Goal: Transaction & Acquisition: Purchase product/service

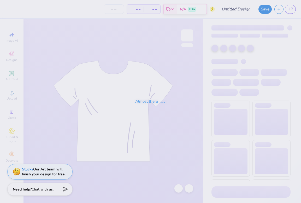
type input "60"
type input "Quarter zip"
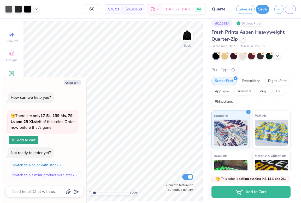
scroll to position [6, 0]
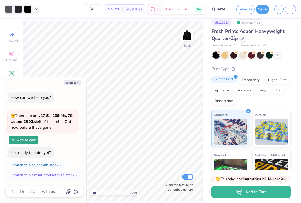
click at [224, 80] on div "Screen Print" at bounding box center [224, 80] width 25 height 8
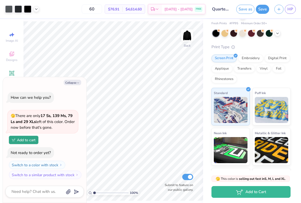
scroll to position [23, 0]
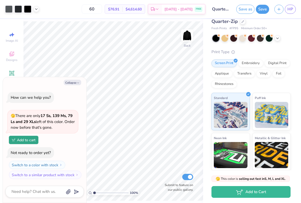
click at [73, 79] on div "Collapse How can we help you? 🫣 There are only 17 Ss, 139 Ms, 79 Ls and 29 XLs …" at bounding box center [45, 140] width 84 height 126
click at [74, 82] on button "Collapse" at bounding box center [72, 82] width 17 height 5
type textarea "x"
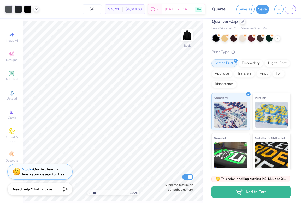
click at [38, 7] on div at bounding box center [22, 8] width 34 height 7
click at [35, 9] on icon at bounding box center [36, 9] width 4 height 4
click at [39, 10] on div at bounding box center [36, 9] width 6 height 6
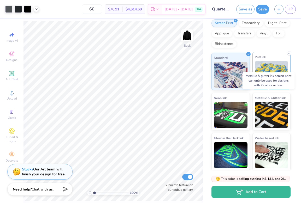
scroll to position [61, 0]
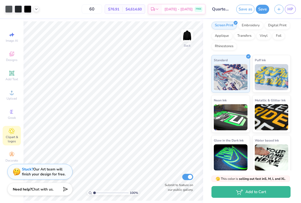
click at [16, 133] on div "Clipart & logos" at bounding box center [12, 136] width 18 height 20
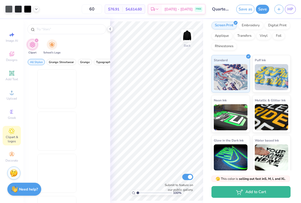
scroll to position [0, 0]
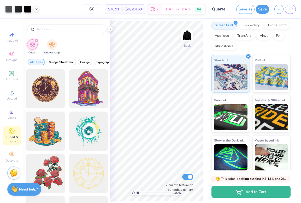
click at [16, 133] on div "Clipart & logos" at bounding box center [12, 136] width 18 height 20
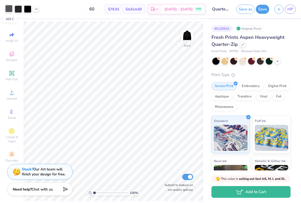
click at [9, 10] on div at bounding box center [8, 8] width 7 height 7
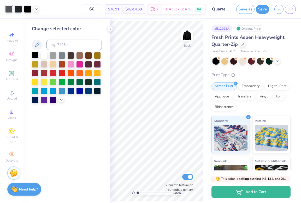
click at [35, 55] on div at bounding box center [35, 55] width 7 height 7
click at [17, 8] on div at bounding box center [18, 8] width 7 height 7
click at [34, 57] on div at bounding box center [35, 55] width 7 height 7
click at [19, 9] on div at bounding box center [18, 8] width 7 height 7
click at [36, 57] on div at bounding box center [35, 55] width 7 height 7
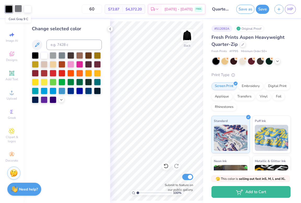
click at [17, 9] on div at bounding box center [18, 8] width 7 height 7
click at [35, 56] on div at bounding box center [35, 55] width 7 height 7
click at [8, 9] on div at bounding box center [8, 8] width 7 height 7
click at [110, 29] on icon at bounding box center [110, 29] width 4 height 4
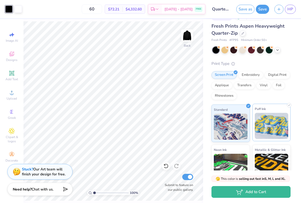
scroll to position [63, 0]
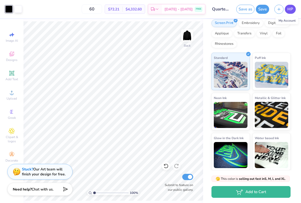
click at [293, 9] on link "HP" at bounding box center [290, 9] width 11 height 9
click at [290, 10] on span "HP" at bounding box center [290, 9] width 6 height 6
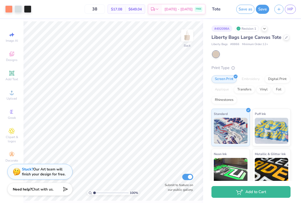
click at [115, 10] on div "38 $17.08 Per Item $649.04 Total Est. Delivery [DATE] - [DATE] FREE" at bounding box center [120, 9] width 172 height 18
click at [105, 10] on input "38" at bounding box center [95, 8] width 20 height 9
type input "3"
type input "21"
click at [18, 10] on div at bounding box center [18, 8] width 7 height 7
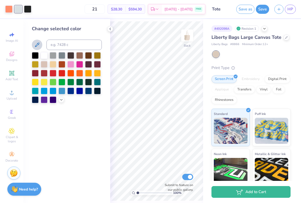
click at [37, 44] on icon at bounding box center [37, 45] width 6 height 6
click at [38, 45] on icon at bounding box center [37, 45] width 6 height 6
click at [64, 24] on div "Change selected color" at bounding box center [67, 111] width 87 height 184
click at [61, 102] on icon at bounding box center [61, 99] width 4 height 4
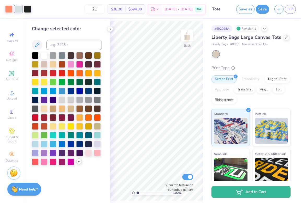
click at [16, 6] on div at bounding box center [18, 8] width 7 height 7
click at [38, 46] on icon at bounding box center [37, 45] width 6 height 6
click at [265, 29] on icon at bounding box center [264, 28] width 4 height 4
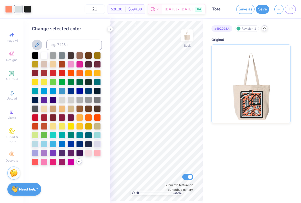
click at [265, 29] on icon at bounding box center [264, 28] width 4 height 4
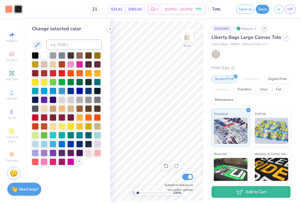
click at [166, 168] on icon at bounding box center [166, 166] width 4 height 5
click at [78, 162] on icon at bounding box center [79, 162] width 4 height 4
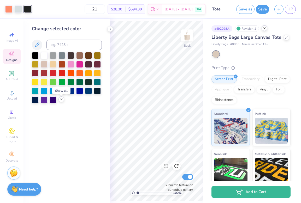
click at [12, 57] on icon at bounding box center [12, 54] width 6 height 6
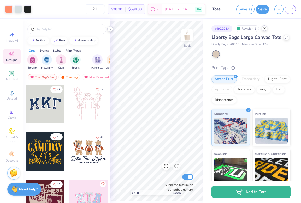
click at [112, 30] on icon at bounding box center [110, 29] width 4 height 4
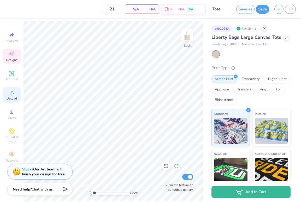
click at [9, 99] on span "Upload" at bounding box center [12, 99] width 10 height 4
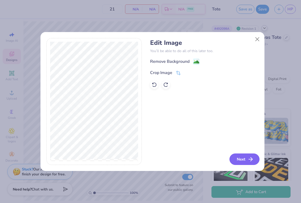
click at [243, 157] on button "Next" at bounding box center [245, 159] width 30 height 11
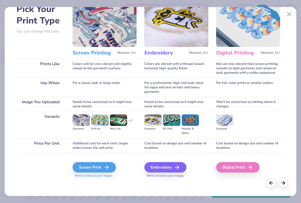
scroll to position [31, 0]
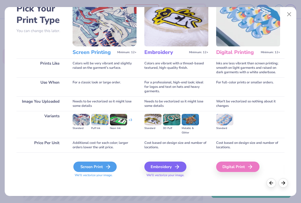
click at [98, 167] on div "Screen Print" at bounding box center [94, 167] width 43 height 10
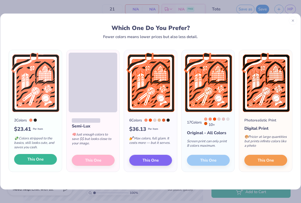
click at [43, 162] on span "This One" at bounding box center [35, 160] width 16 height 6
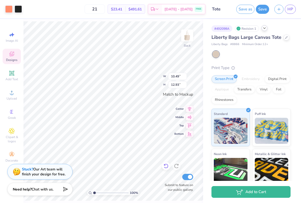
click at [167, 166] on icon at bounding box center [165, 166] width 5 height 5
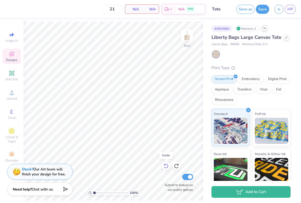
click at [167, 166] on icon at bounding box center [165, 166] width 5 height 5
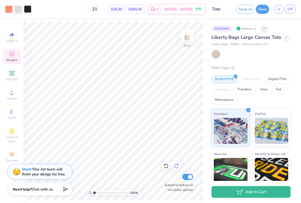
click at [177, 162] on div at bounding box center [176, 166] width 8 height 8
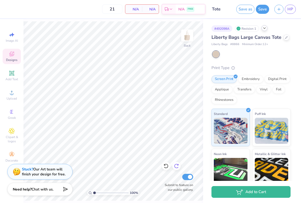
click at [179, 167] on icon at bounding box center [176, 166] width 5 height 5
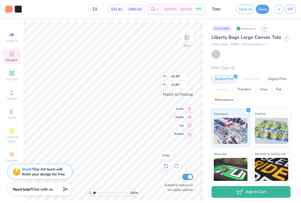
click at [166, 167] on icon at bounding box center [165, 166] width 5 height 5
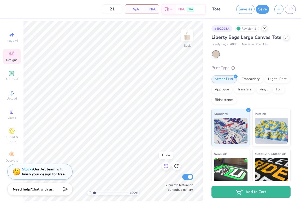
click at [166, 167] on icon at bounding box center [165, 166] width 5 height 5
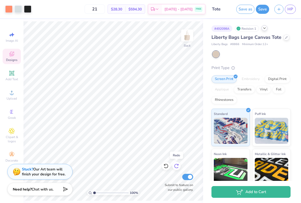
click at [177, 167] on icon at bounding box center [176, 166] width 5 height 5
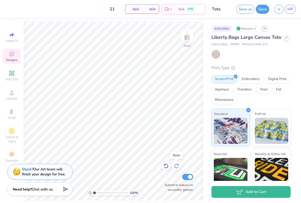
click at [177, 167] on icon at bounding box center [176, 166] width 5 height 5
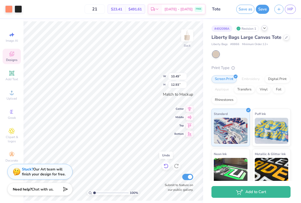
click at [167, 167] on icon at bounding box center [165, 166] width 5 height 5
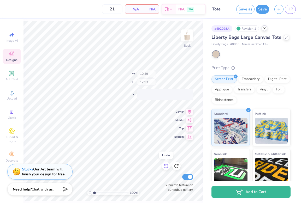
click at [167, 167] on icon at bounding box center [165, 166] width 5 height 5
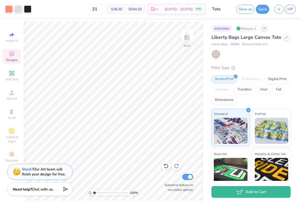
click at [176, 167] on icon at bounding box center [176, 166] width 5 height 5
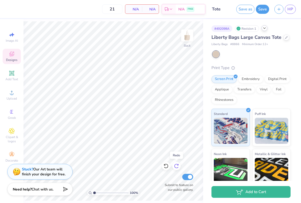
click at [176, 167] on icon at bounding box center [176, 166] width 5 height 5
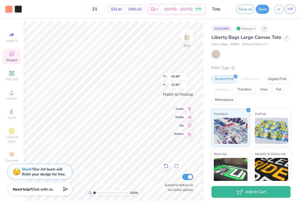
click at [166, 166] on icon at bounding box center [165, 166] width 5 height 5
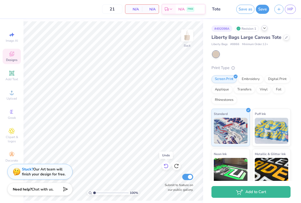
click at [166, 166] on icon at bounding box center [165, 166] width 5 height 5
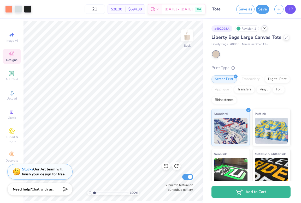
click at [292, 8] on span "HP" at bounding box center [290, 9] width 6 height 6
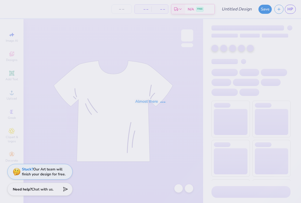
type input "camo hoodie"
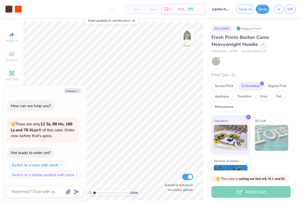
click at [136, 19] on span at bounding box center [134, 20] width 4 height 5
click at [112, 10] on input "number" at bounding box center [112, 8] width 20 height 9
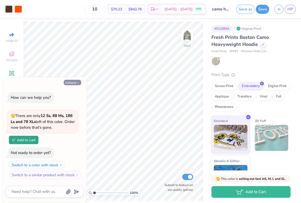
type input "12"
click at [74, 81] on button "Collapse" at bounding box center [72, 82] width 17 height 5
type textarea "x"
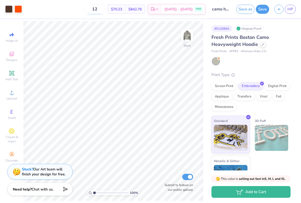
click at [105, 10] on input "12" at bounding box center [95, 8] width 20 height 9
type input "1"
click at [102, 10] on input "16" at bounding box center [92, 8] width 20 height 9
type input "1"
drag, startPoint x: 105, startPoint y: 8, endPoint x: 92, endPoint y: 8, distance: 13.8
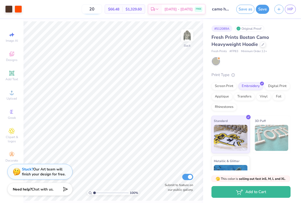
click at [92, 8] on input "20" at bounding box center [92, 8] width 20 height 9
drag, startPoint x: 105, startPoint y: 10, endPoint x: 81, endPoint y: 10, distance: 23.5
click at [82, 10] on input "40" at bounding box center [92, 8] width 20 height 9
type input "70"
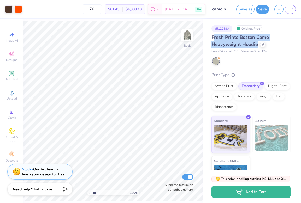
drag, startPoint x: 213, startPoint y: 38, endPoint x: 257, endPoint y: 45, distance: 44.6
click at [257, 45] on span "Fresh Prints Boston Camo Heavyweight Hoodie" at bounding box center [240, 40] width 57 height 13
drag, startPoint x: 212, startPoint y: 38, endPoint x: 258, endPoint y: 45, distance: 46.3
click at [258, 45] on div "Fresh Prints Boston Camo Heavyweight Hoodie" at bounding box center [251, 41] width 79 height 14
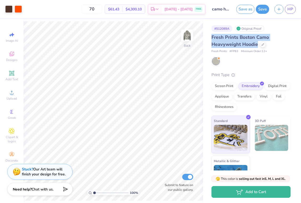
copy span "Fresh Prints Boston Camo Heavyweight Hoodie"
click at [292, 9] on span "HP" at bounding box center [290, 9] width 6 height 6
